Goal: Navigation & Orientation: Find specific page/section

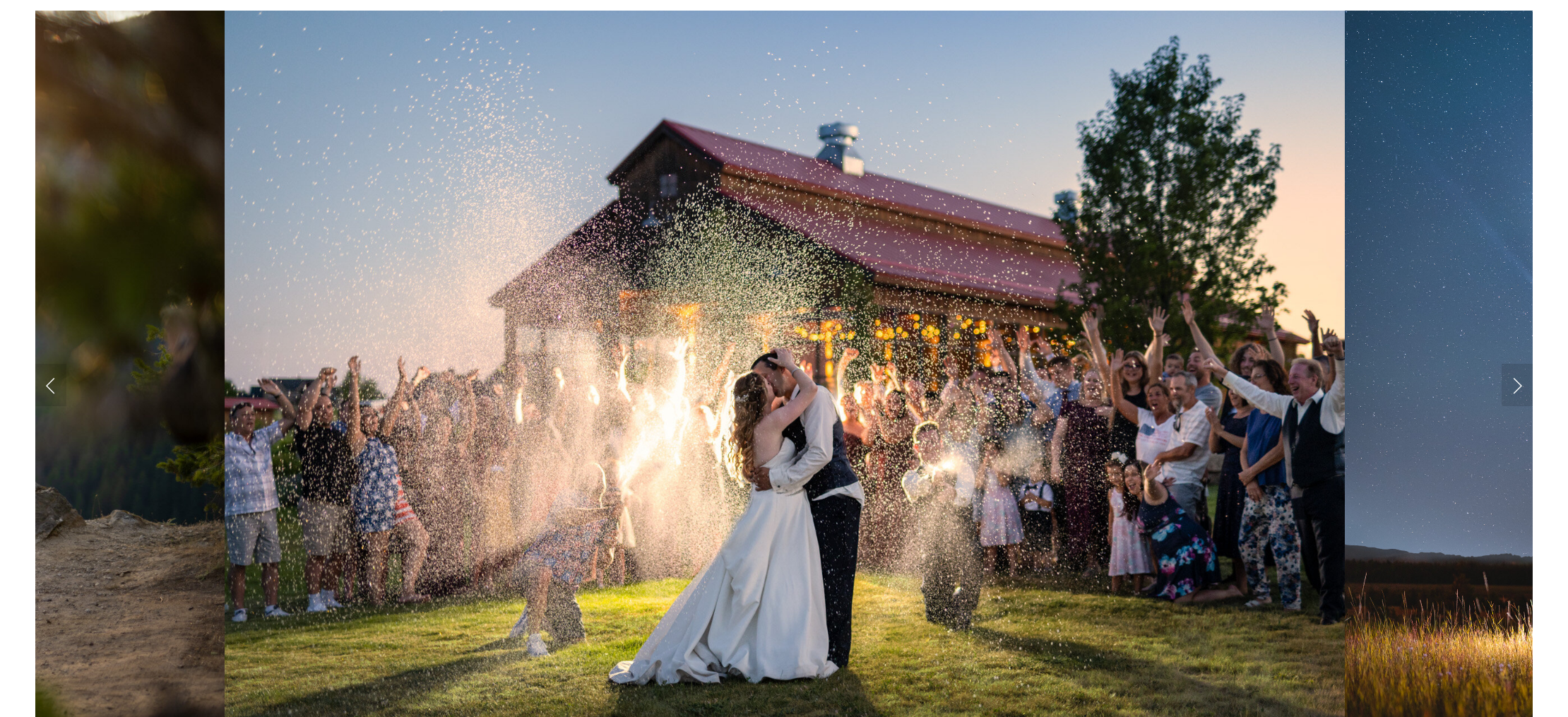
scroll to position [1616, 0]
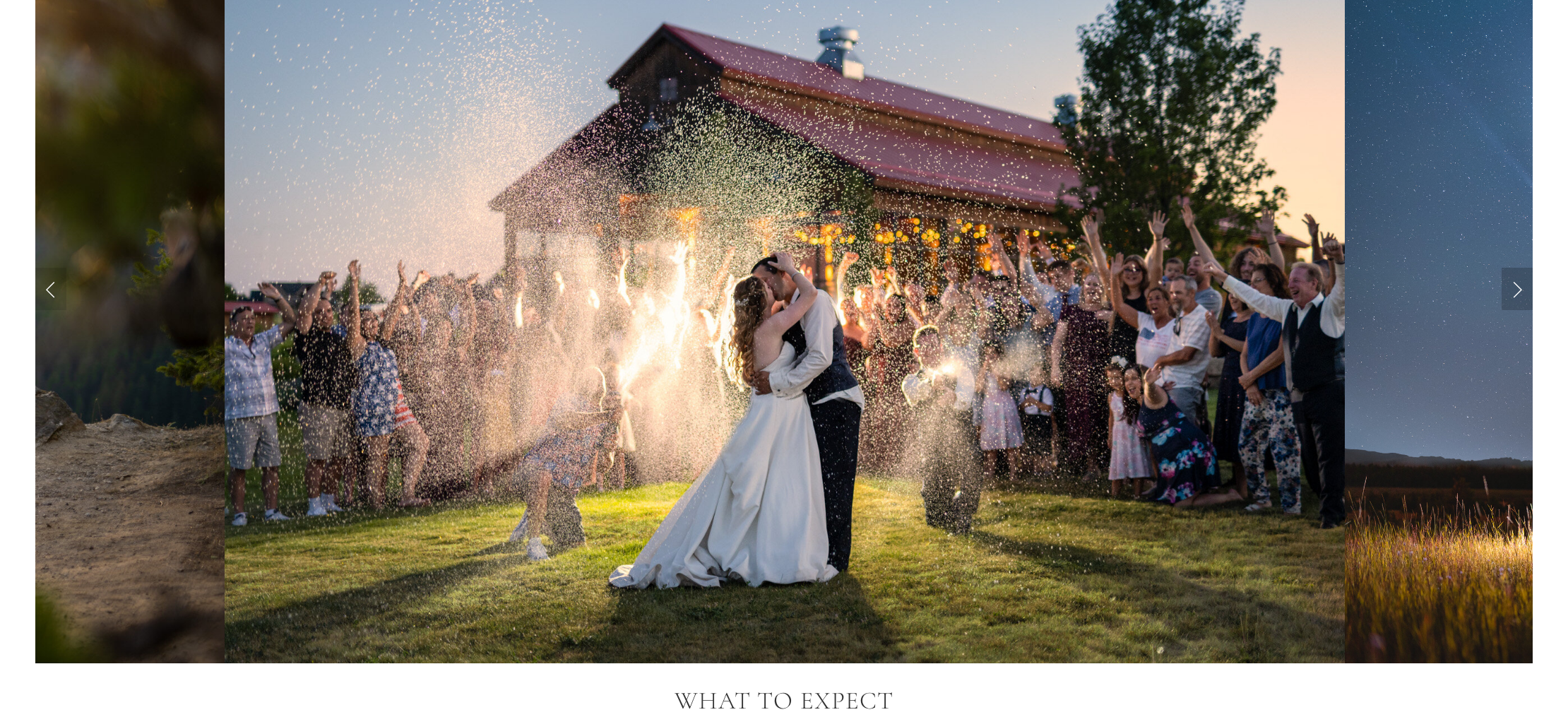
click at [1516, 298] on link "Next Slide" at bounding box center [1516, 288] width 31 height 43
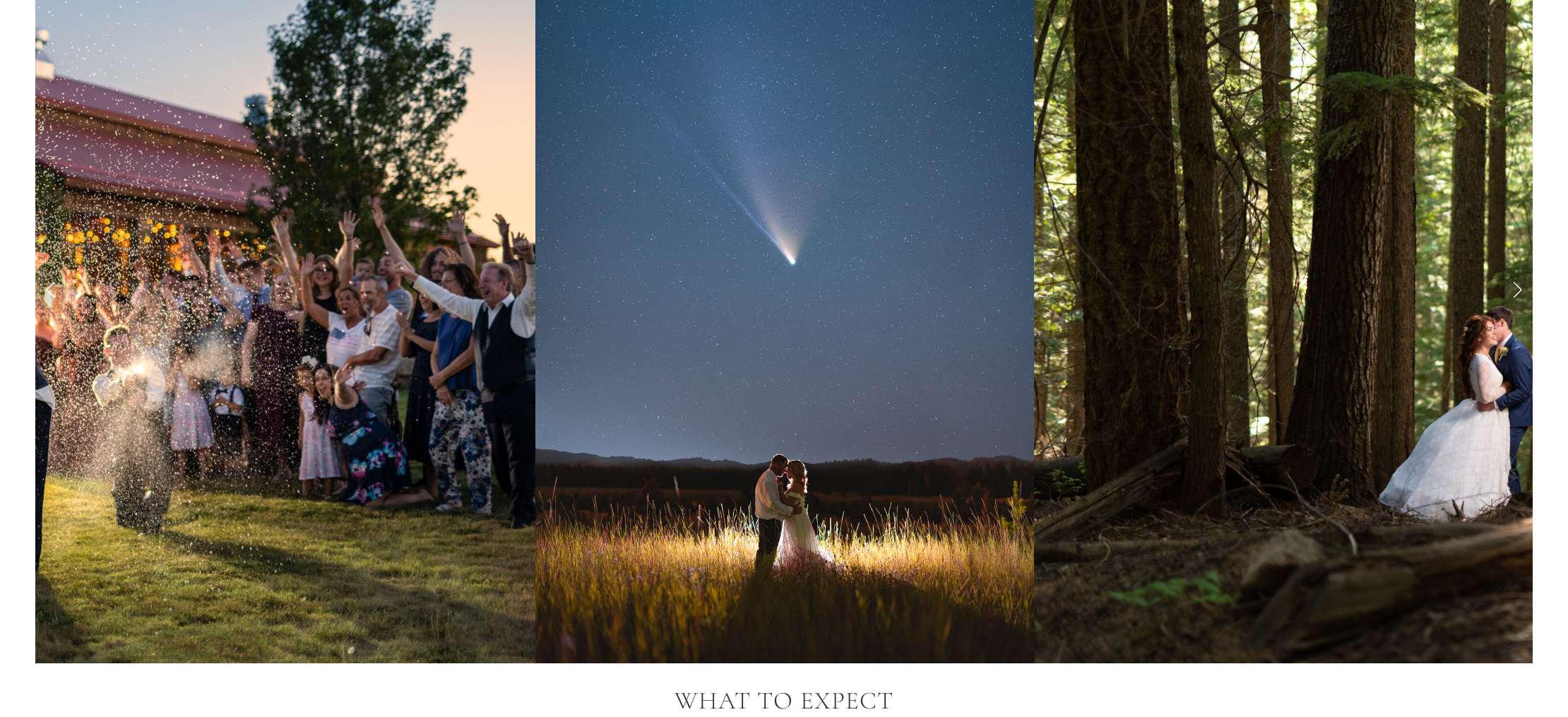
click at [1516, 298] on link "Next Slide" at bounding box center [1516, 288] width 31 height 43
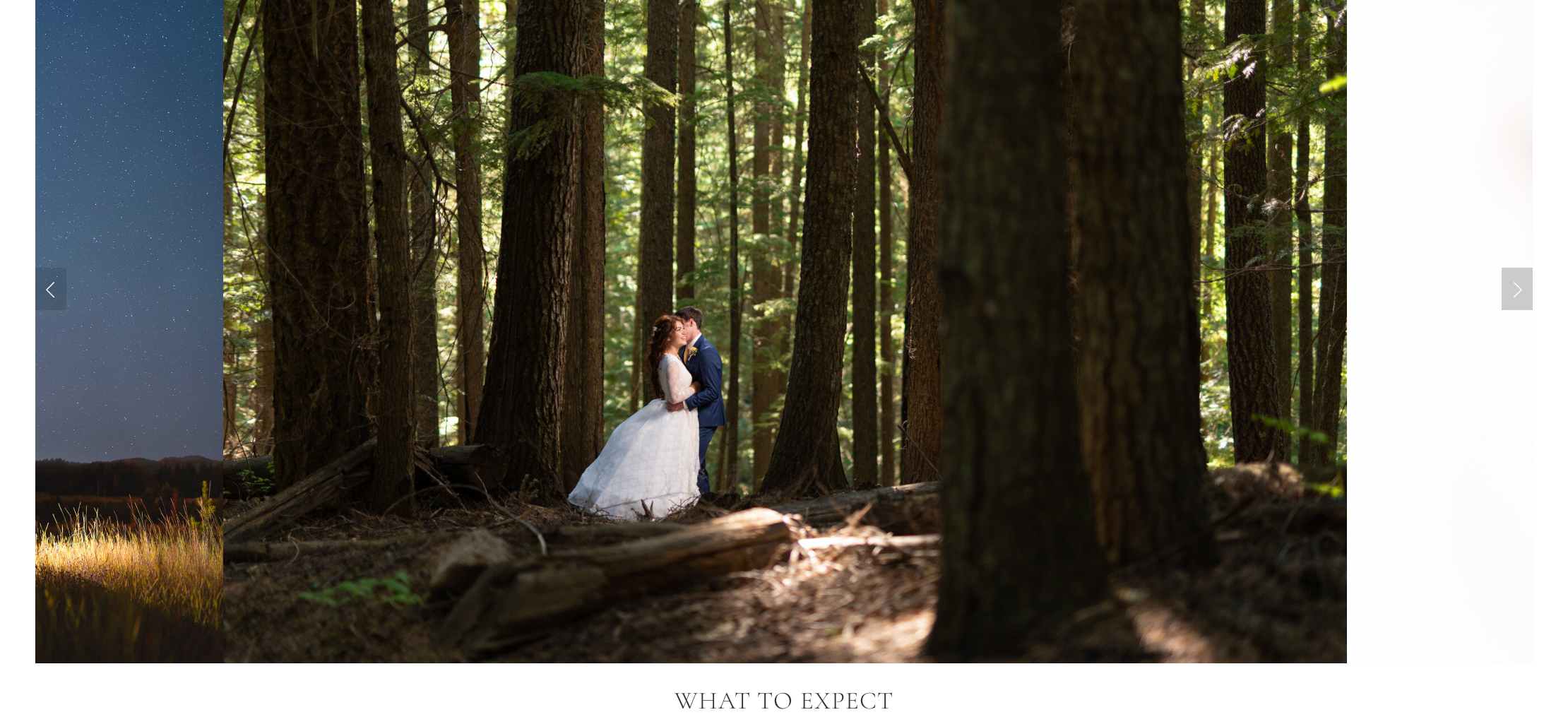
click at [1516, 298] on link "Next Slide" at bounding box center [1516, 288] width 31 height 43
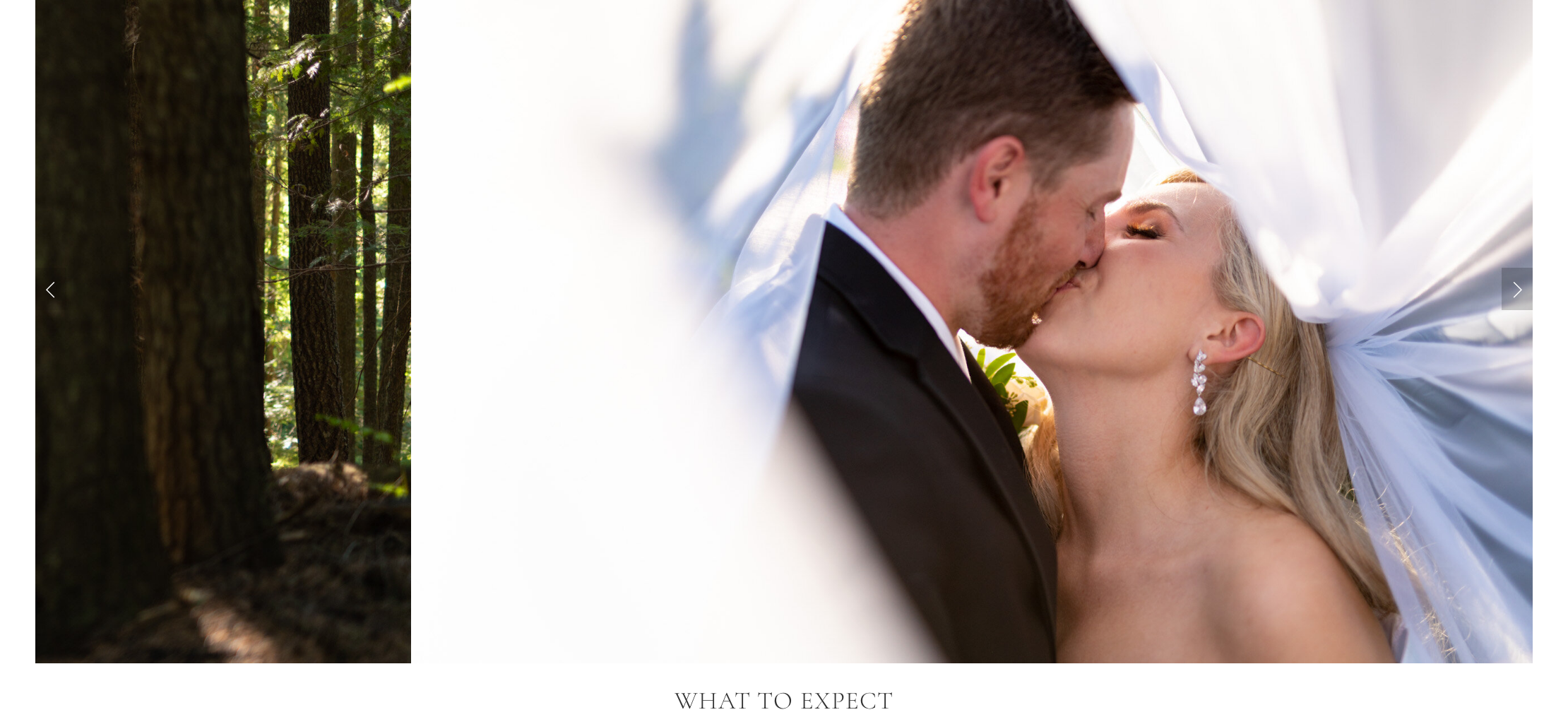
click at [1516, 298] on link "Next Slide" at bounding box center [1516, 288] width 31 height 43
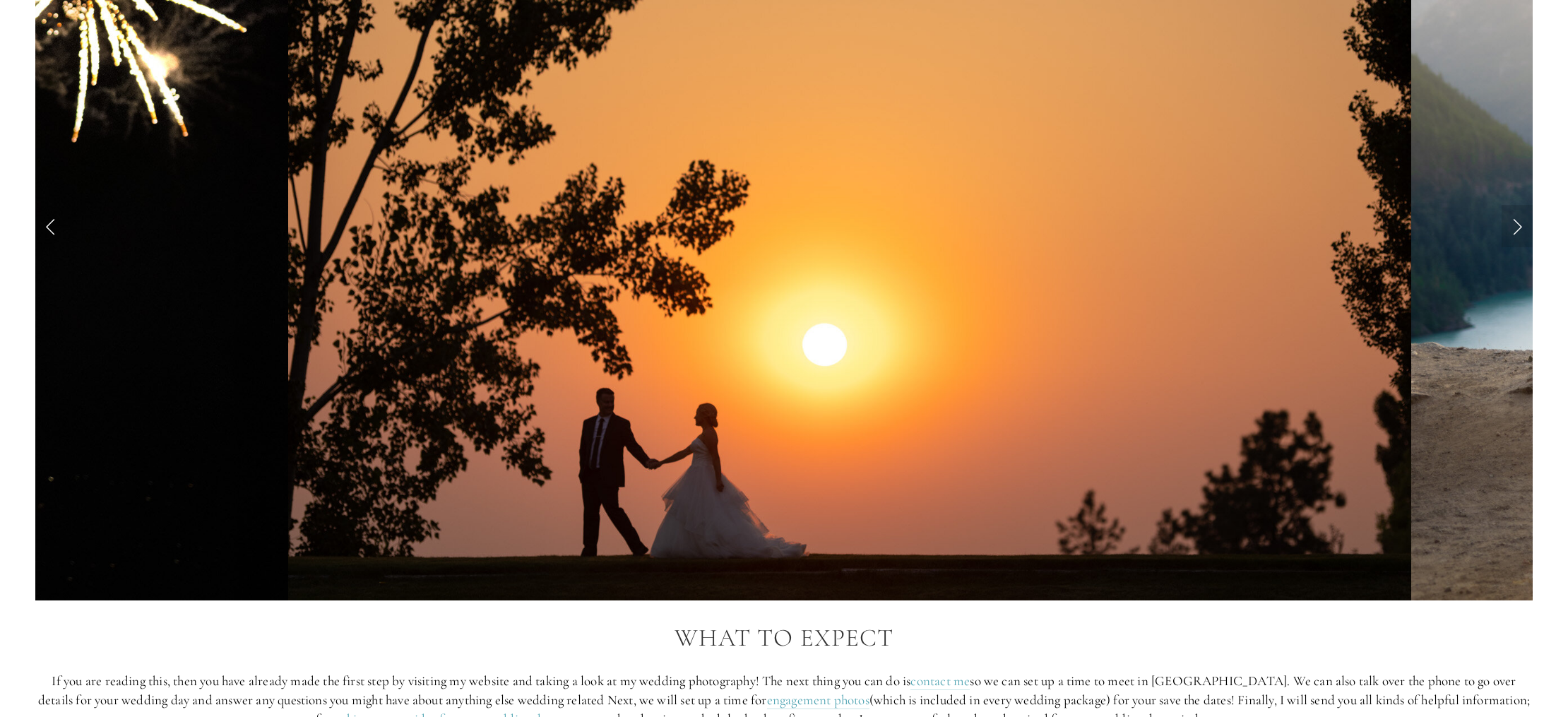
scroll to position [1678, 0]
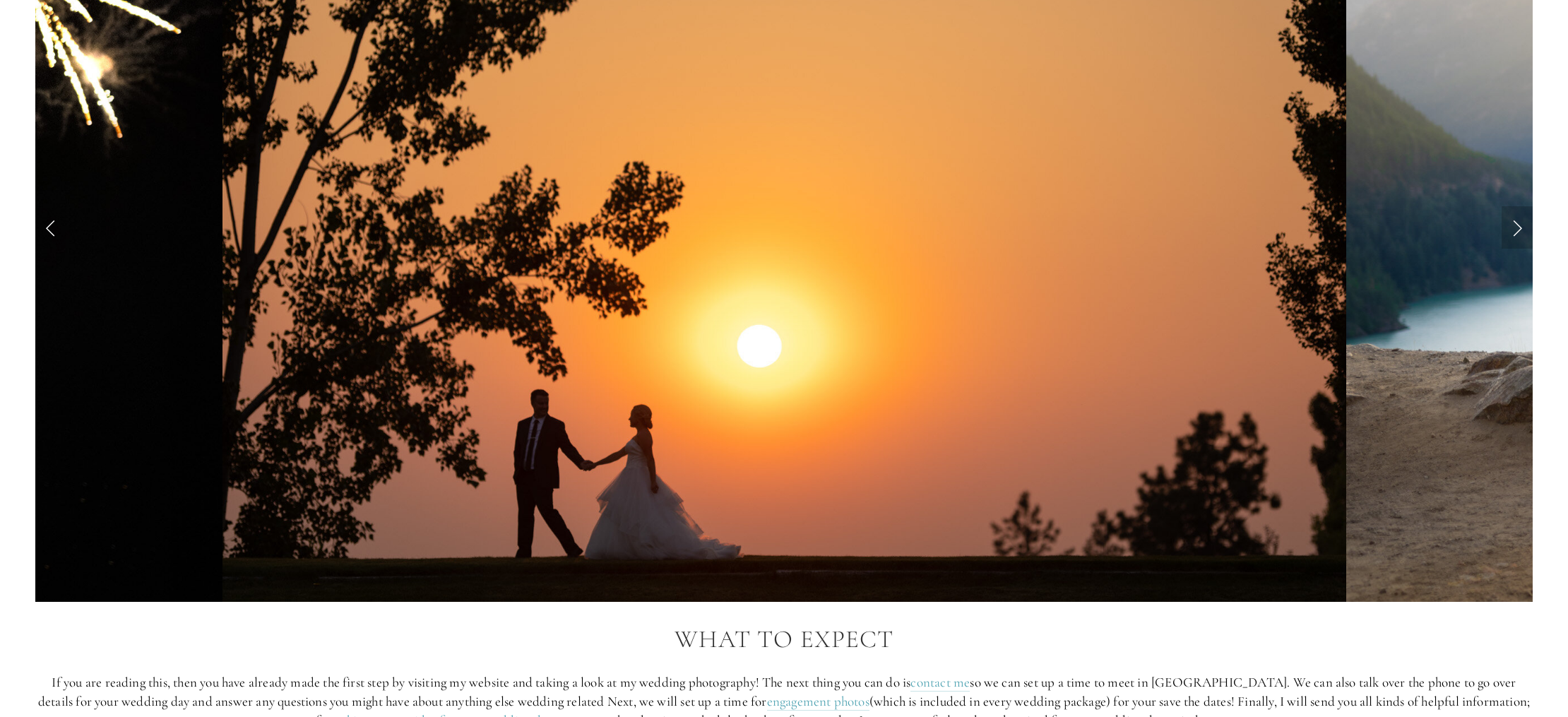
click at [1519, 230] on link "Next Slide" at bounding box center [1516, 227] width 31 height 43
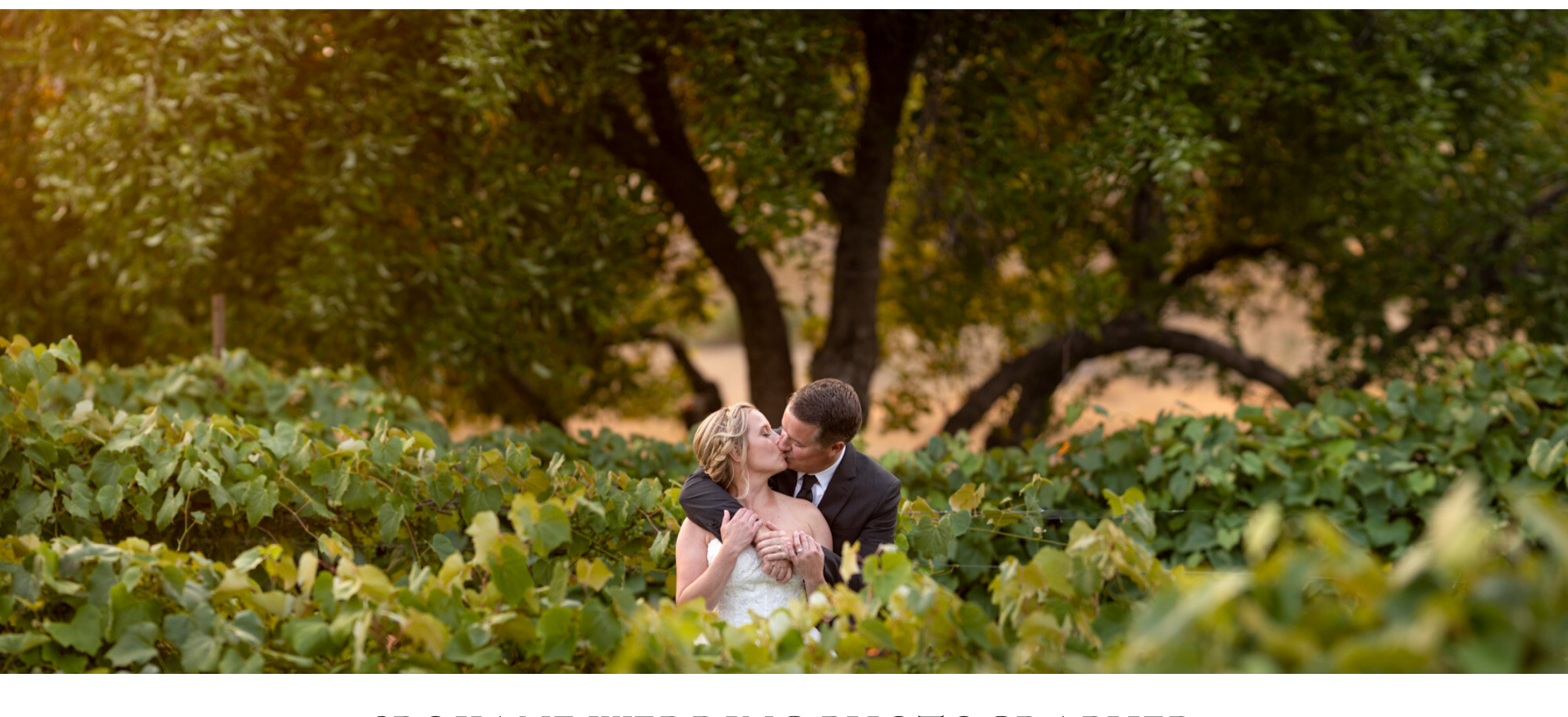
scroll to position [0, 0]
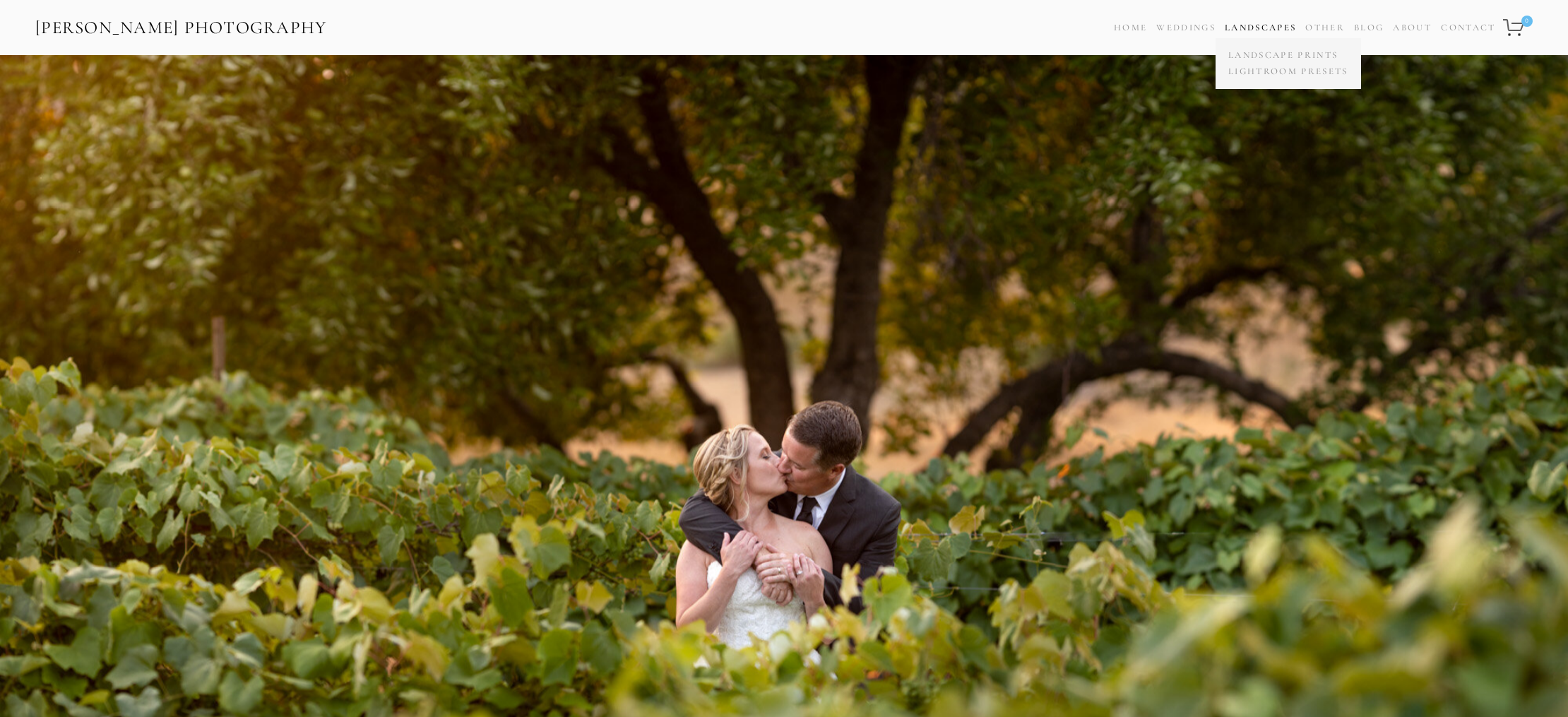
click at [1260, 26] on link "Landscapes" at bounding box center [1260, 27] width 72 height 11
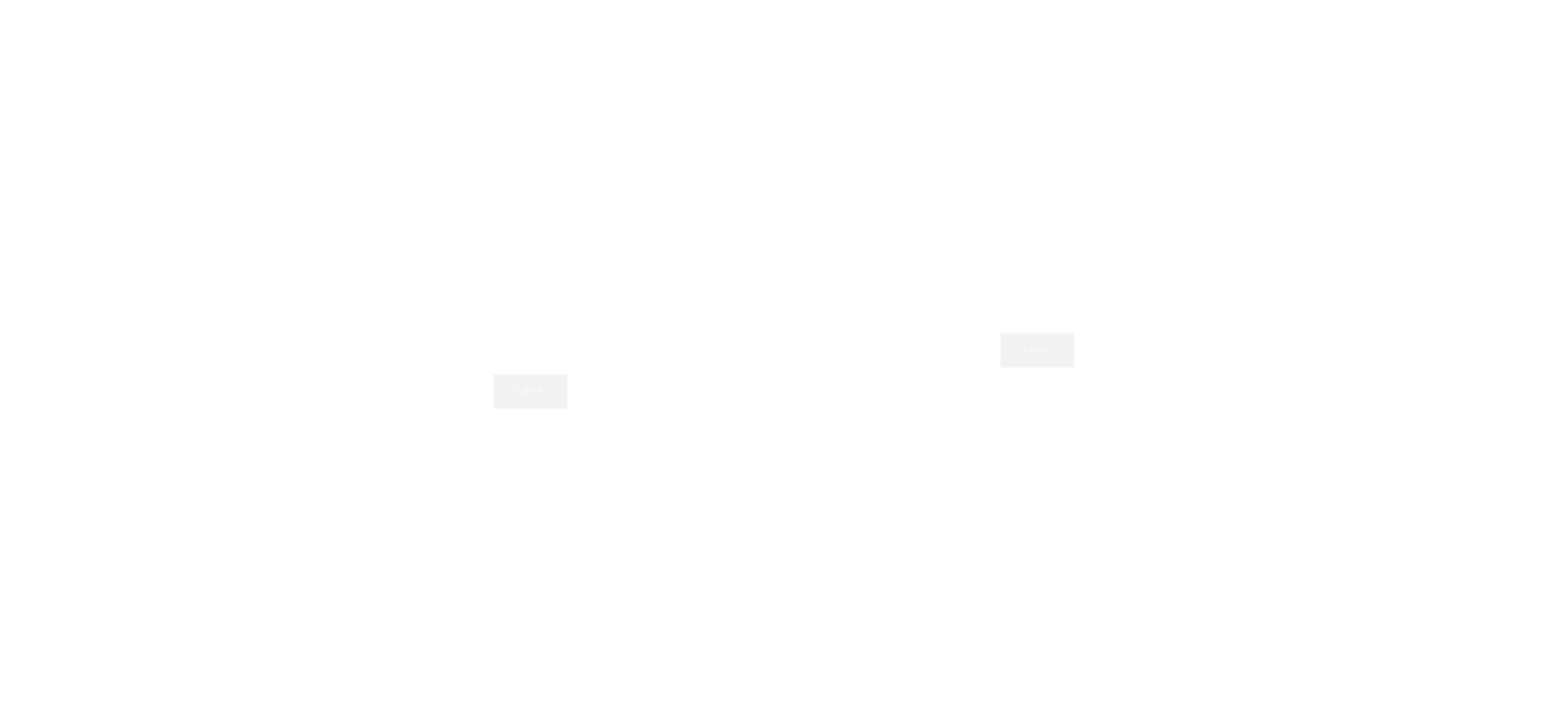
scroll to position [1868, 0]
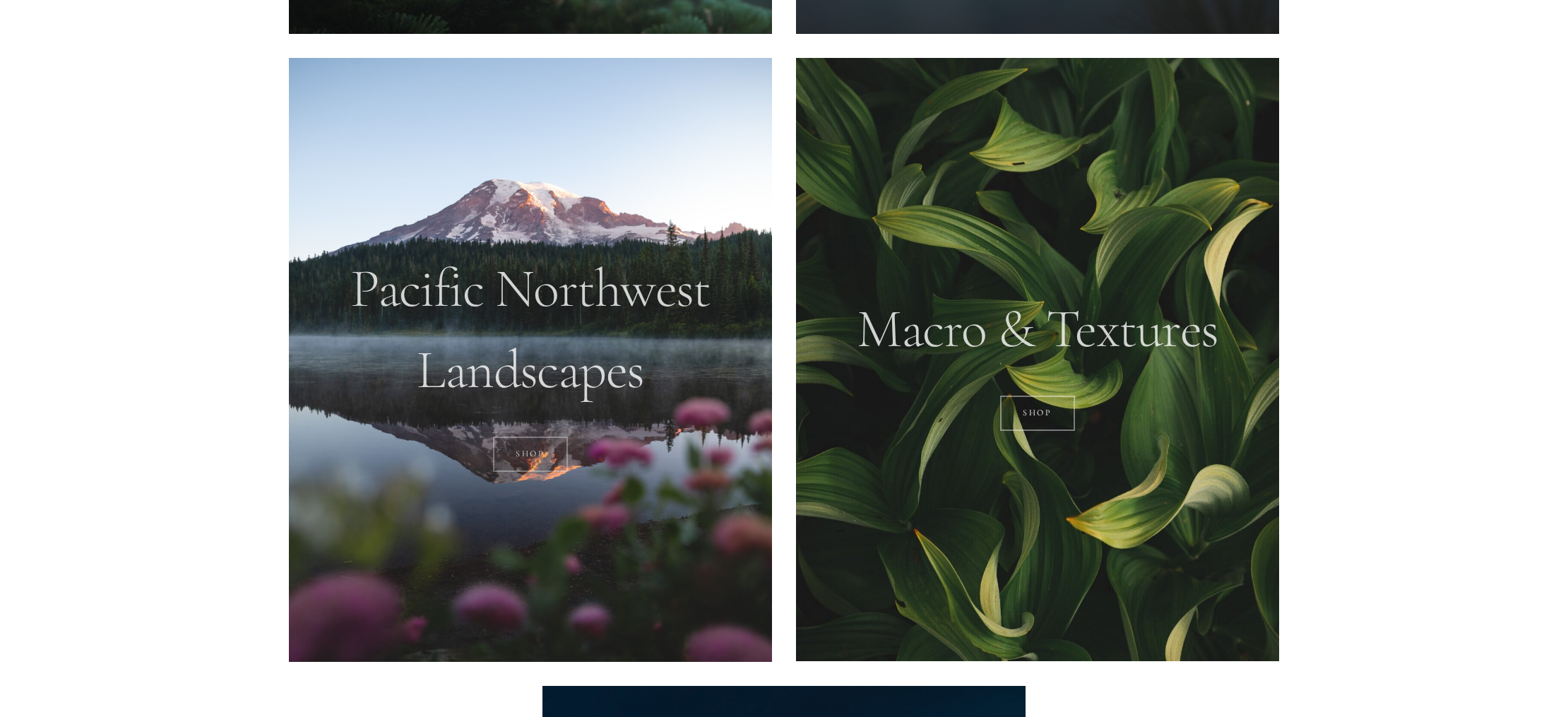
click at [535, 452] on link "SHOP" at bounding box center [531, 453] width 76 height 35
